Goal: Check status: Check status

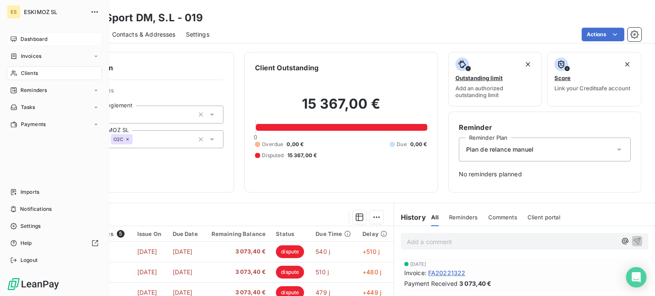
click at [20, 32] on div "Dashboard" at bounding box center [54, 39] width 95 height 14
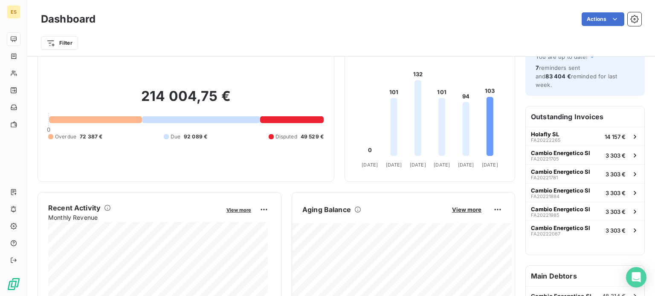
scroll to position [85, 0]
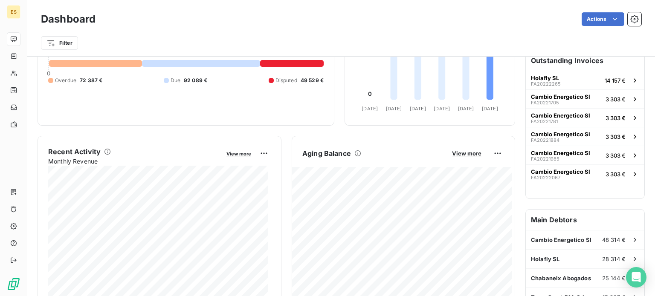
click at [455, 158] on div "Aging Balance View more" at bounding box center [403, 154] width 223 height 14
click at [455, 156] on span "View more" at bounding box center [466, 153] width 29 height 7
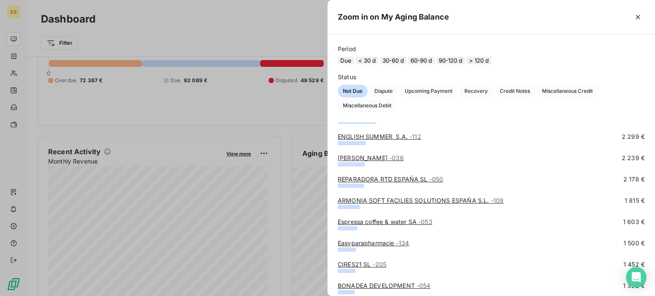
scroll to position [256, 0]
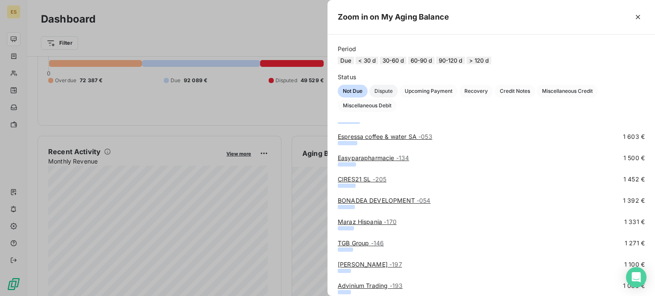
click at [384, 98] on span "Dispute" at bounding box center [383, 91] width 29 height 13
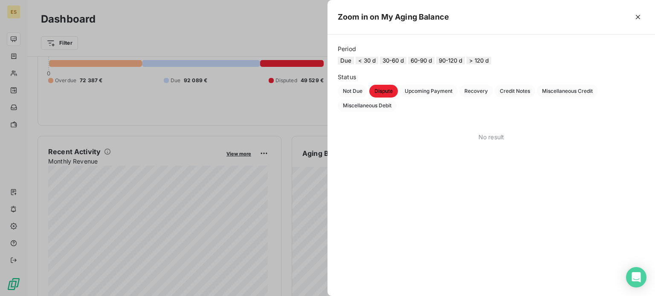
click at [374, 63] on button "< 30 d" at bounding box center [367, 61] width 23 height 8
click at [401, 64] on button "30-60 d" at bounding box center [393, 61] width 26 height 8
click at [429, 61] on button "60-90 d" at bounding box center [421, 61] width 26 height 8
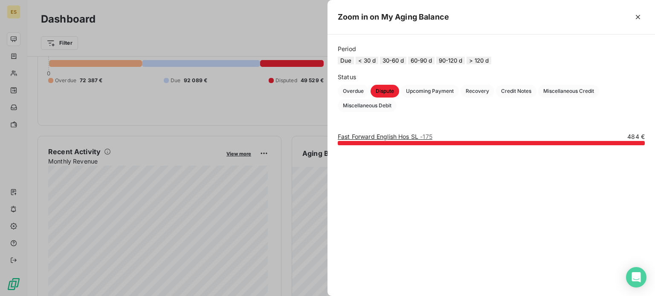
click at [465, 64] on button "90-120 d" at bounding box center [450, 61] width 29 height 8
click at [491, 63] on button "> 120 d" at bounding box center [478, 61] width 25 height 8
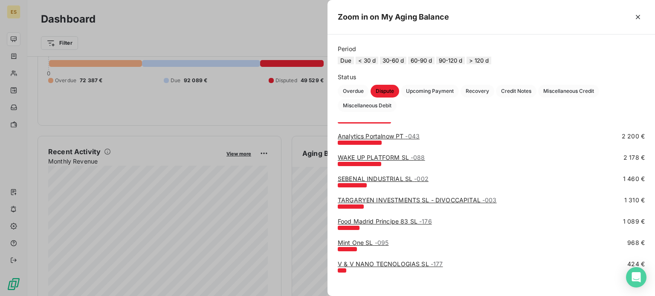
scroll to position [142, 0]
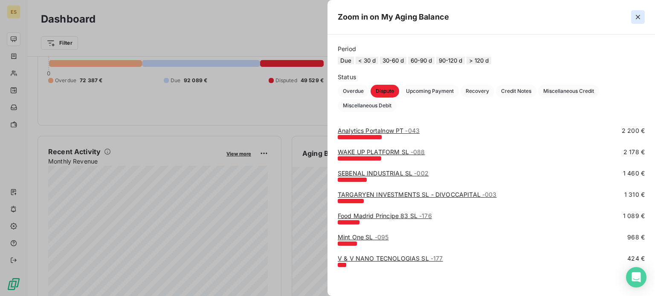
click at [638, 15] on icon "button" at bounding box center [638, 17] width 9 height 9
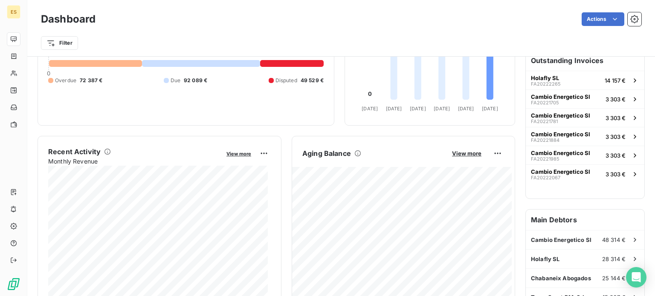
click at [469, 148] on div "Aging Balance View more" at bounding box center [403, 154] width 223 height 14
click at [470, 153] on span "View more" at bounding box center [466, 153] width 29 height 7
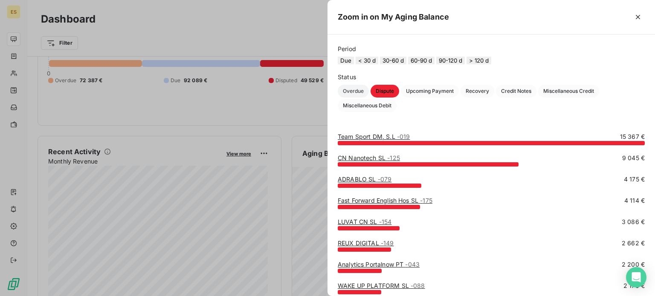
click at [353, 97] on span "Overdue" at bounding box center [353, 91] width 31 height 13
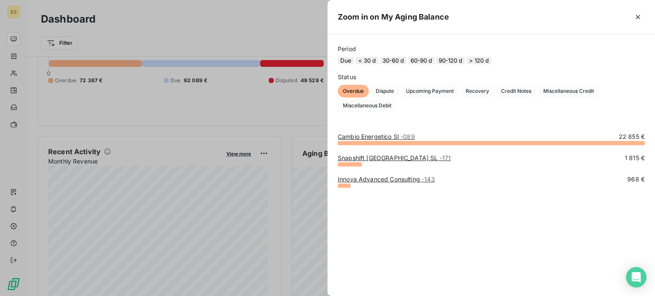
drag, startPoint x: 640, startPoint y: 16, endPoint x: 532, endPoint y: 130, distance: 156.8
click at [640, 17] on icon "button" at bounding box center [638, 17] width 9 height 9
